Goal: Task Accomplishment & Management: Complete application form

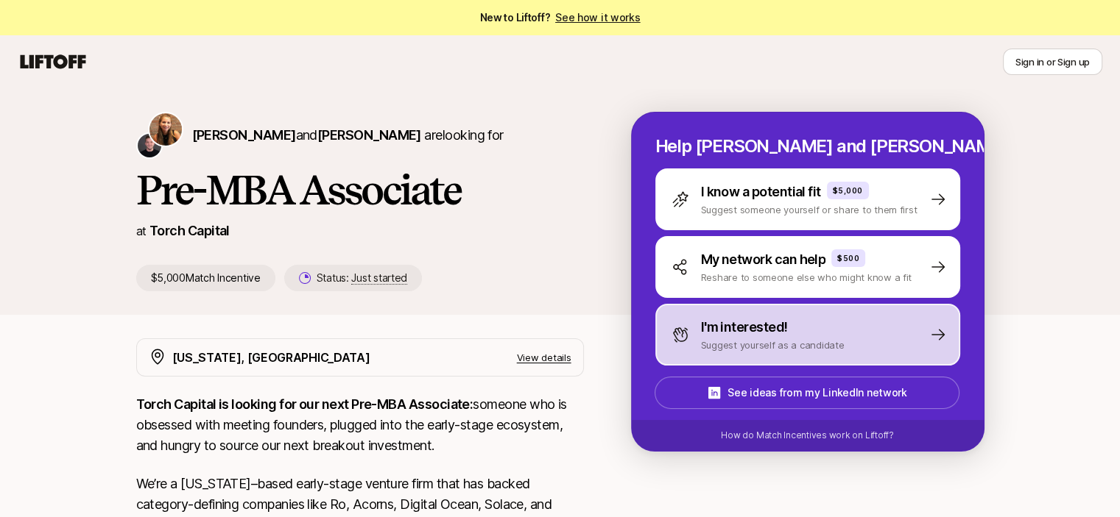
click at [736, 335] on p "I'm interested!" at bounding box center [744, 327] width 87 height 21
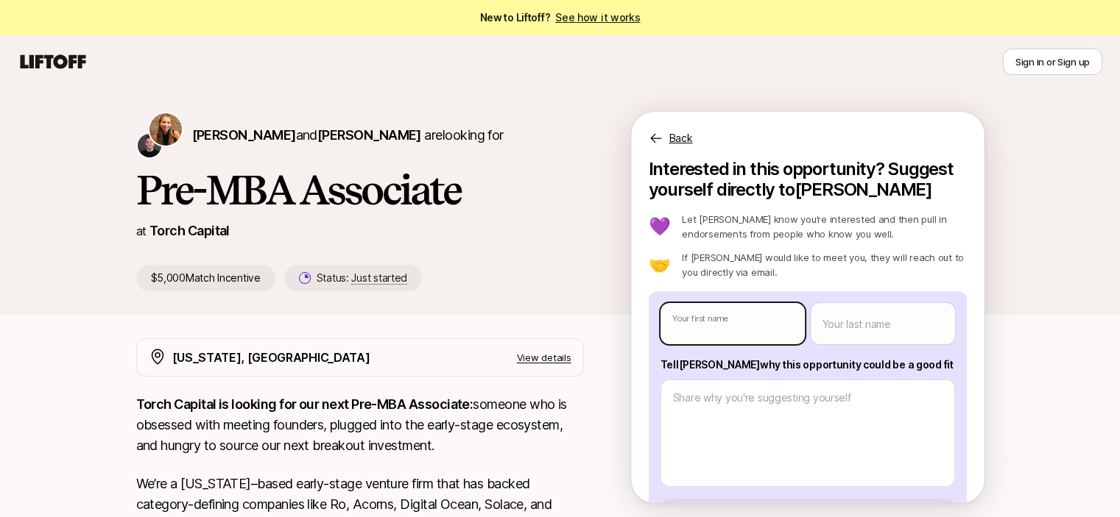
type textarea "x"
click at [760, 325] on body "New to Liftoff? See how it works Sign in or Sign up Sign in or Sign up [PERSON_…" at bounding box center [560, 258] width 1120 height 517
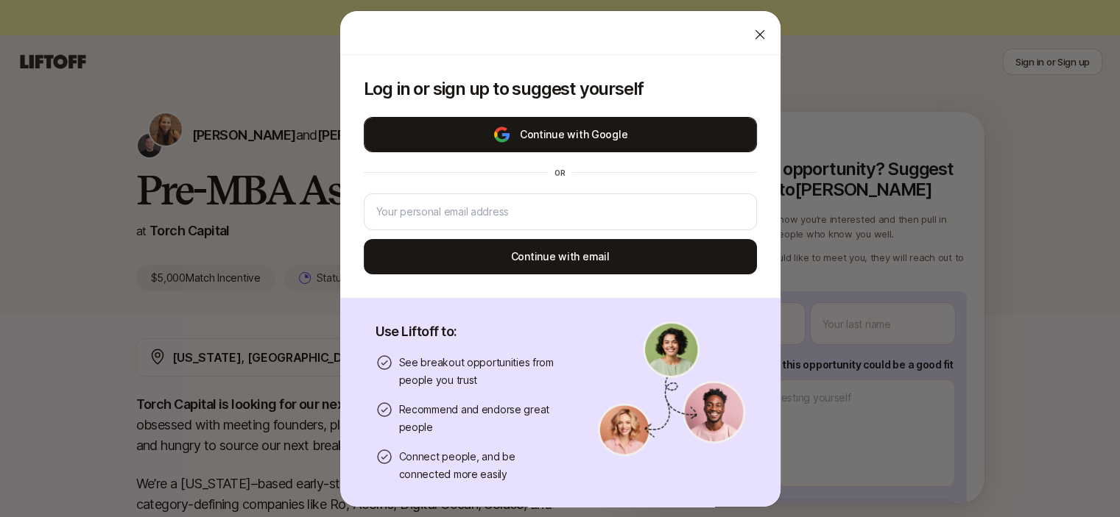
click at [615, 130] on button "Continue with Google" at bounding box center [560, 134] width 393 height 35
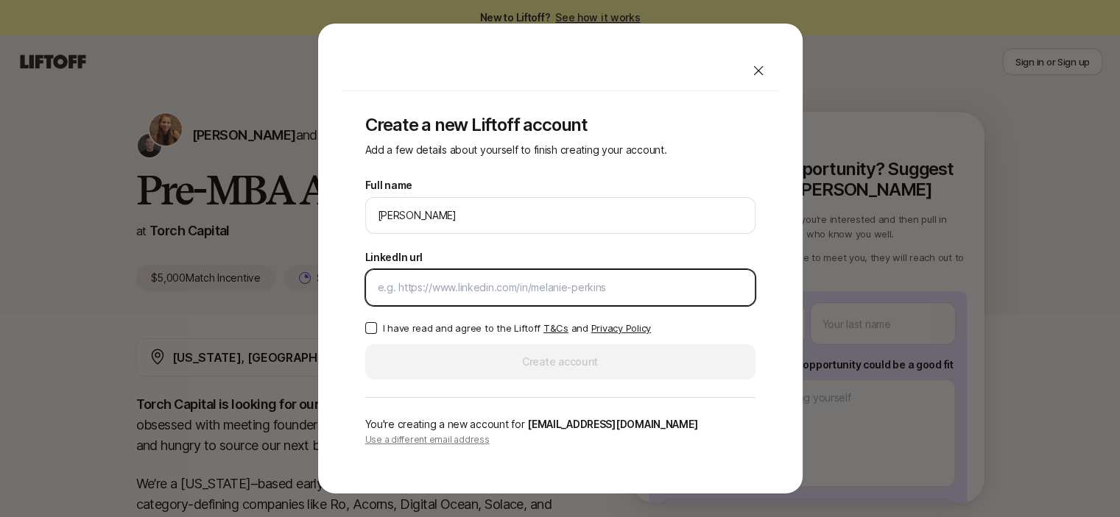
click at [593, 294] on input "LinkedIn url" at bounding box center [560, 288] width 365 height 18
paste input "[URL][DOMAIN_NAME]"
type input "[URL][DOMAIN_NAME]"
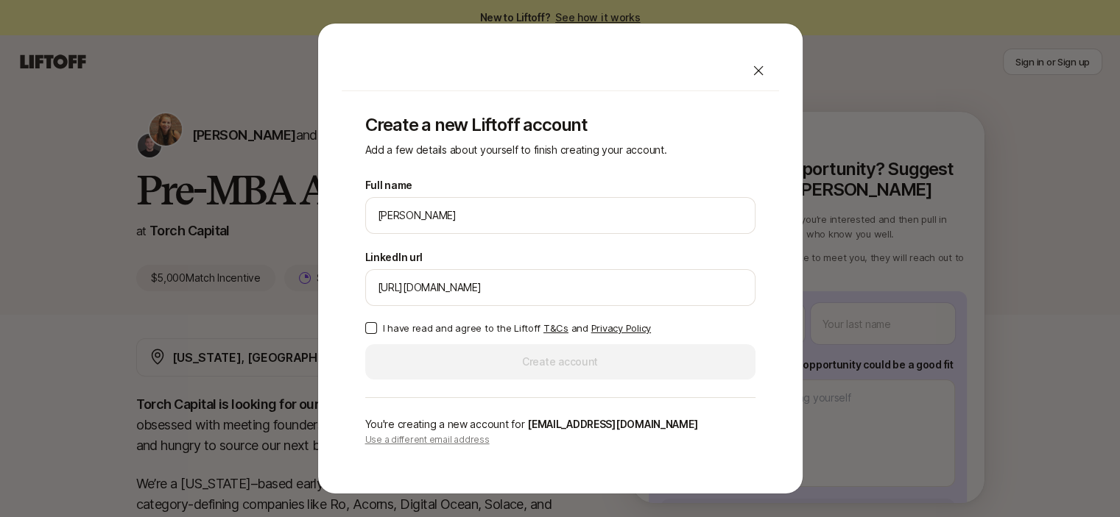
click at [377, 326] on label "I have read and agree to the Liftoff T&Cs and Privacy Policy" at bounding box center [560, 328] width 390 height 15
click at [377, 326] on button "I have read and agree to the Liftoff T&Cs and Privacy Policy" at bounding box center [371, 328] width 12 height 12
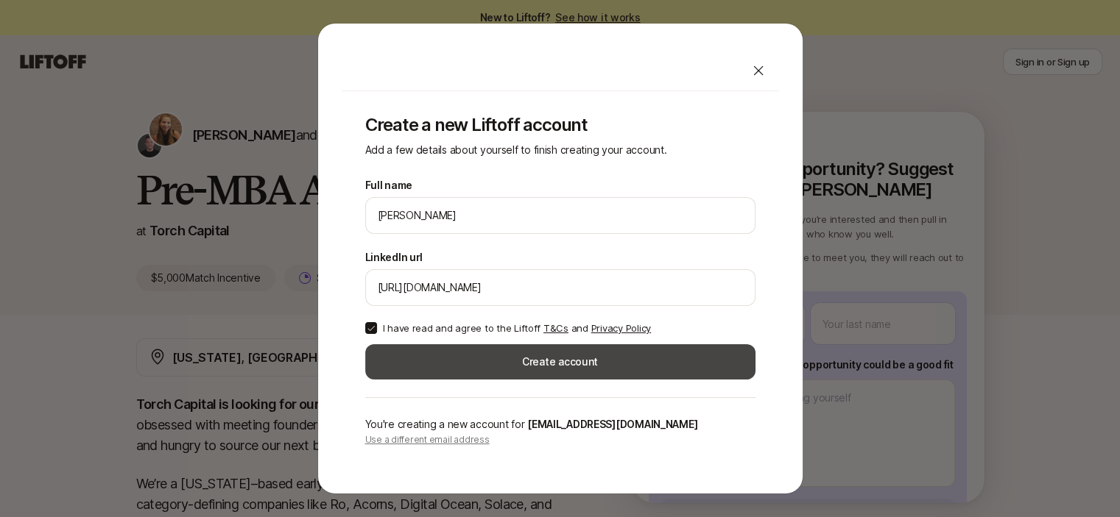
click at [509, 362] on button "Create account" at bounding box center [560, 361] width 390 height 35
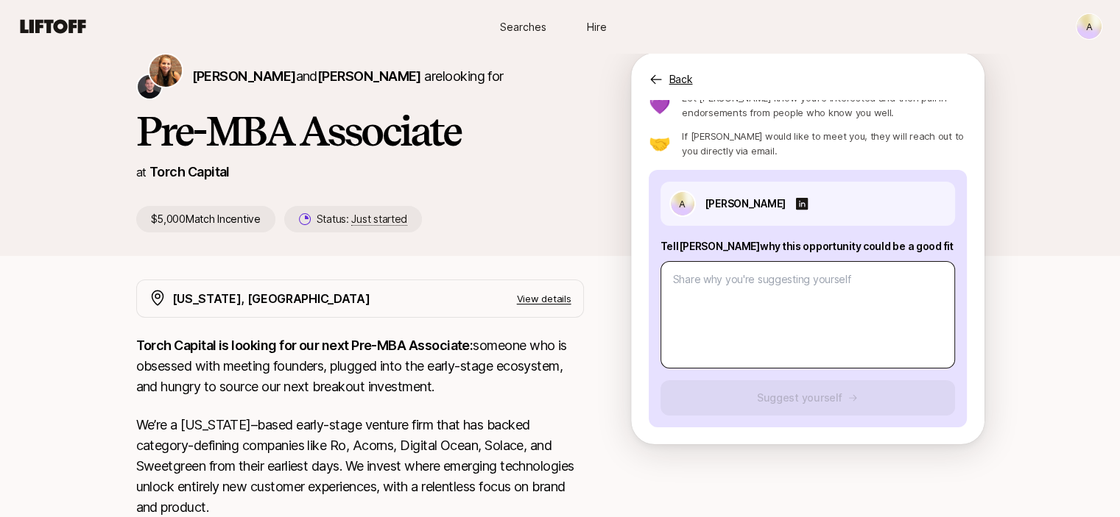
scroll to position [62, 0]
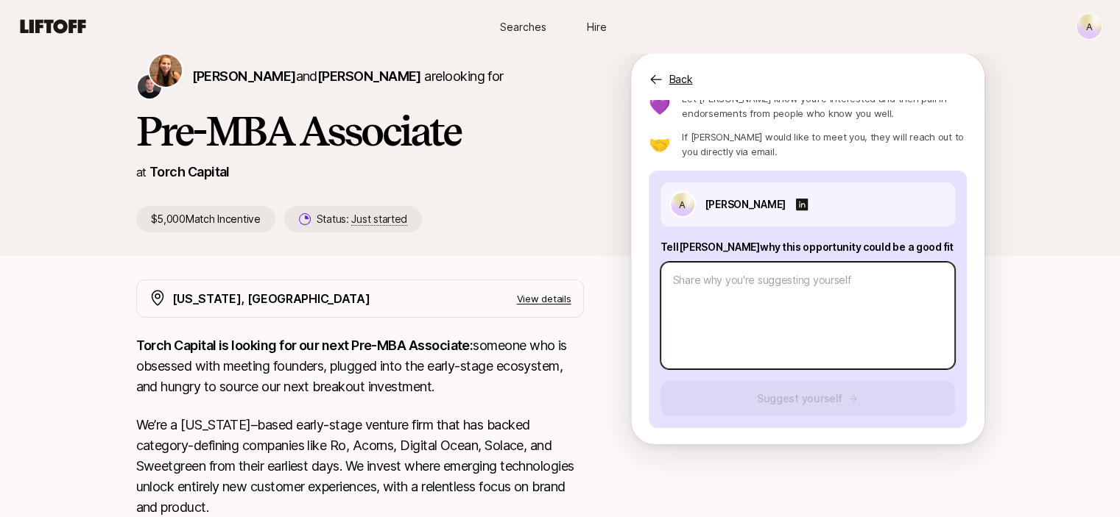
click at [806, 300] on textarea at bounding box center [807, 315] width 294 height 107
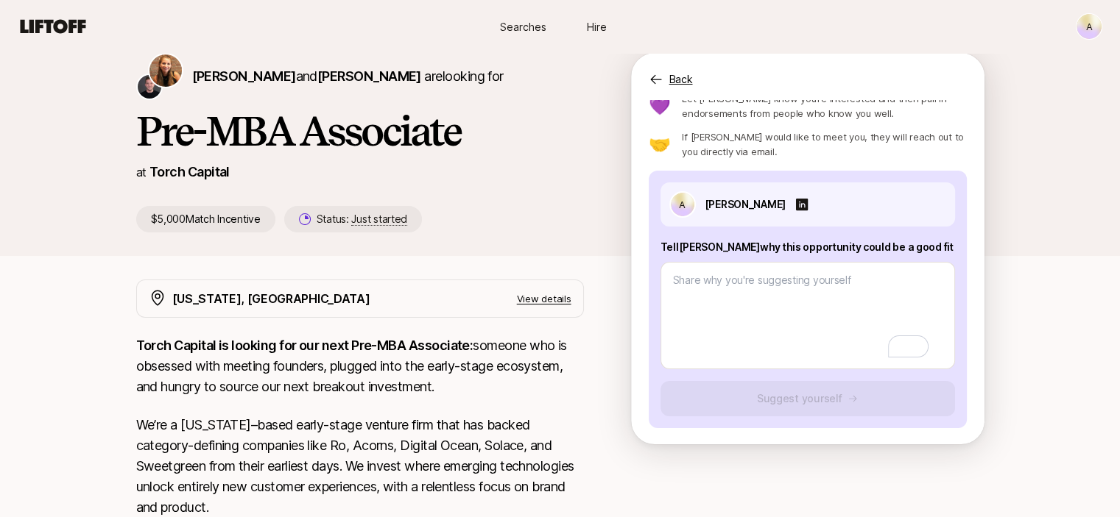
click at [542, 297] on p "View details" at bounding box center [544, 298] width 54 height 15
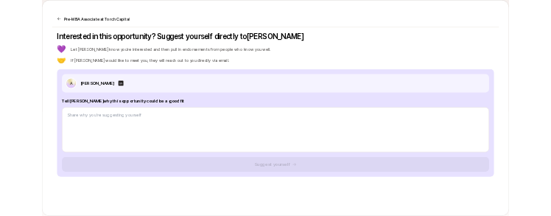
scroll to position [389, 0]
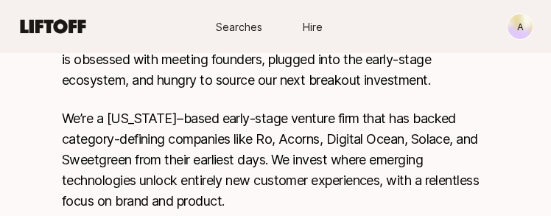
type textarea "x"
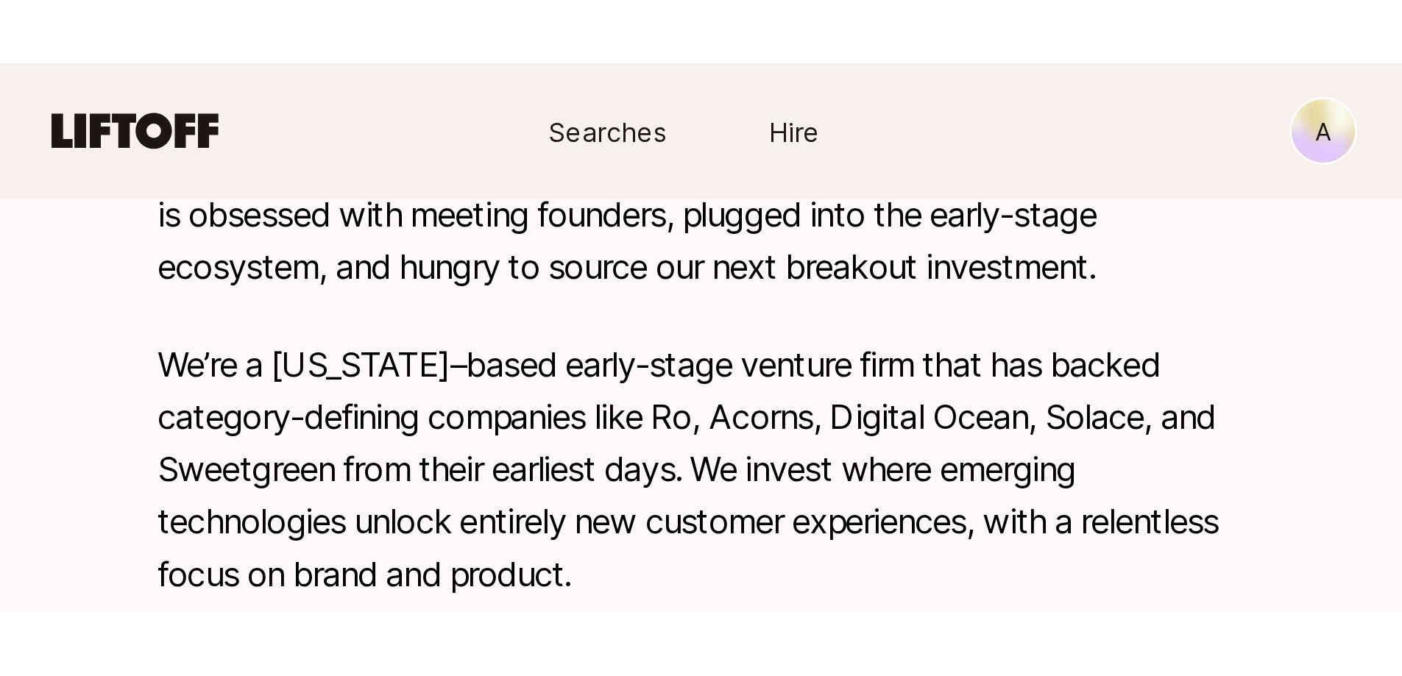
scroll to position [0, 0]
